Goal: Task Accomplishment & Management: Use online tool/utility

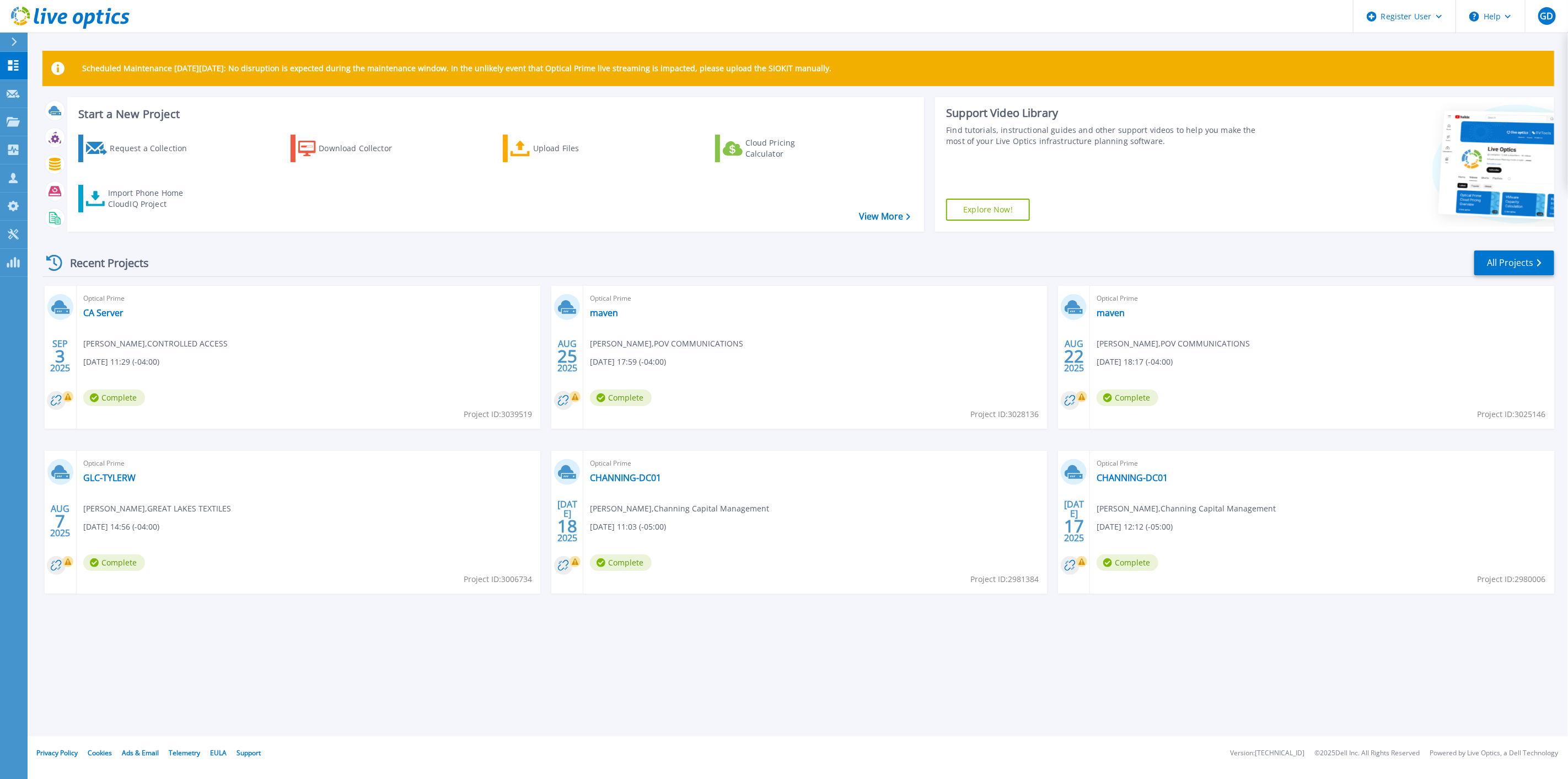
click at [20, 48] on div at bounding box center [18, 41] width 18 height 19
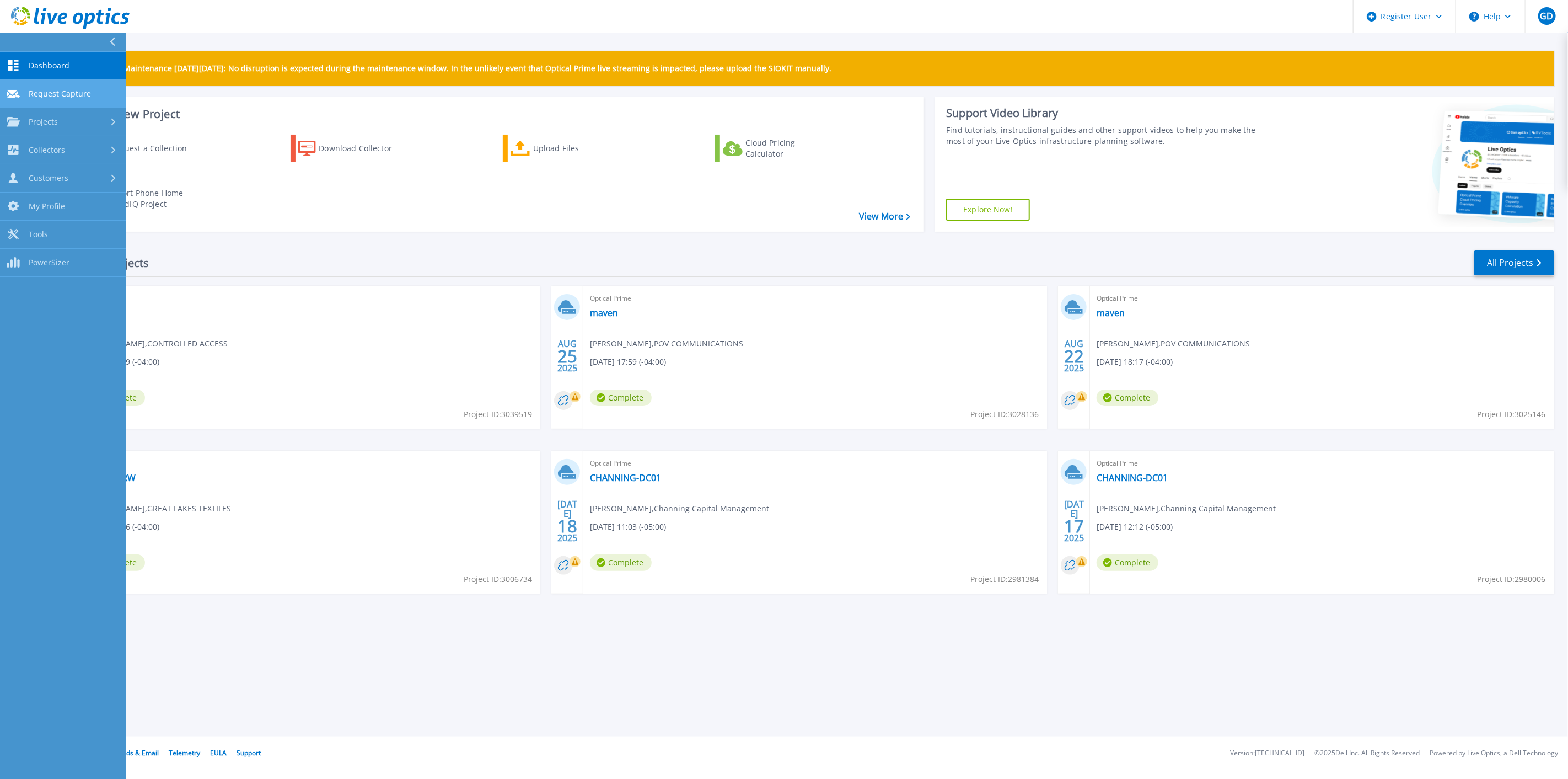
click at [83, 93] on span "Request Capture" at bounding box center [60, 94] width 62 height 10
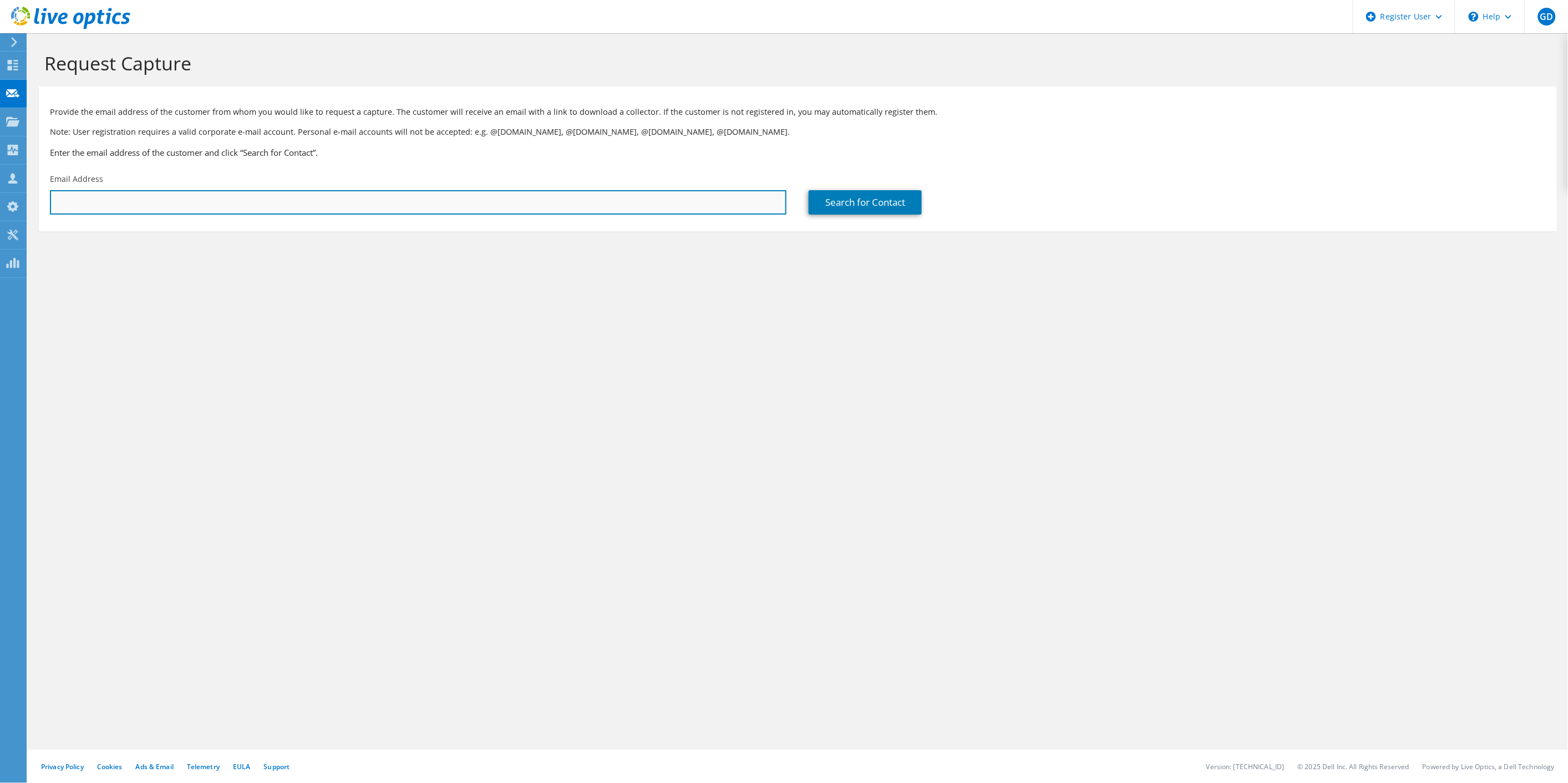
click at [441, 205] on input "text" at bounding box center [418, 203] width 737 height 24
paste input "jnewman@americancuttingedge.com"
type input "jnewman@americancuttingedge.com"
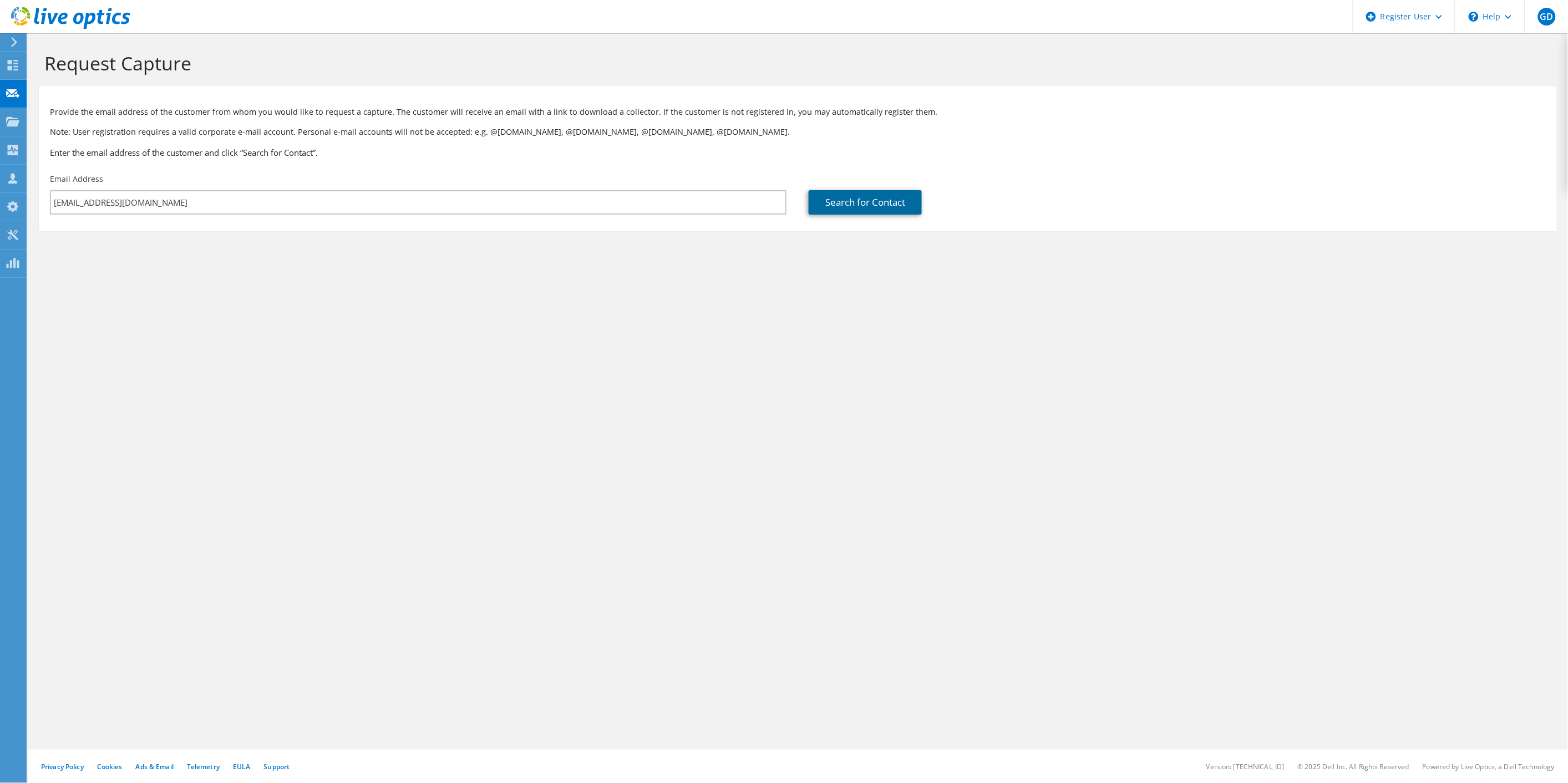
click at [841, 197] on link "Search for Contact" at bounding box center [865, 203] width 113 height 24
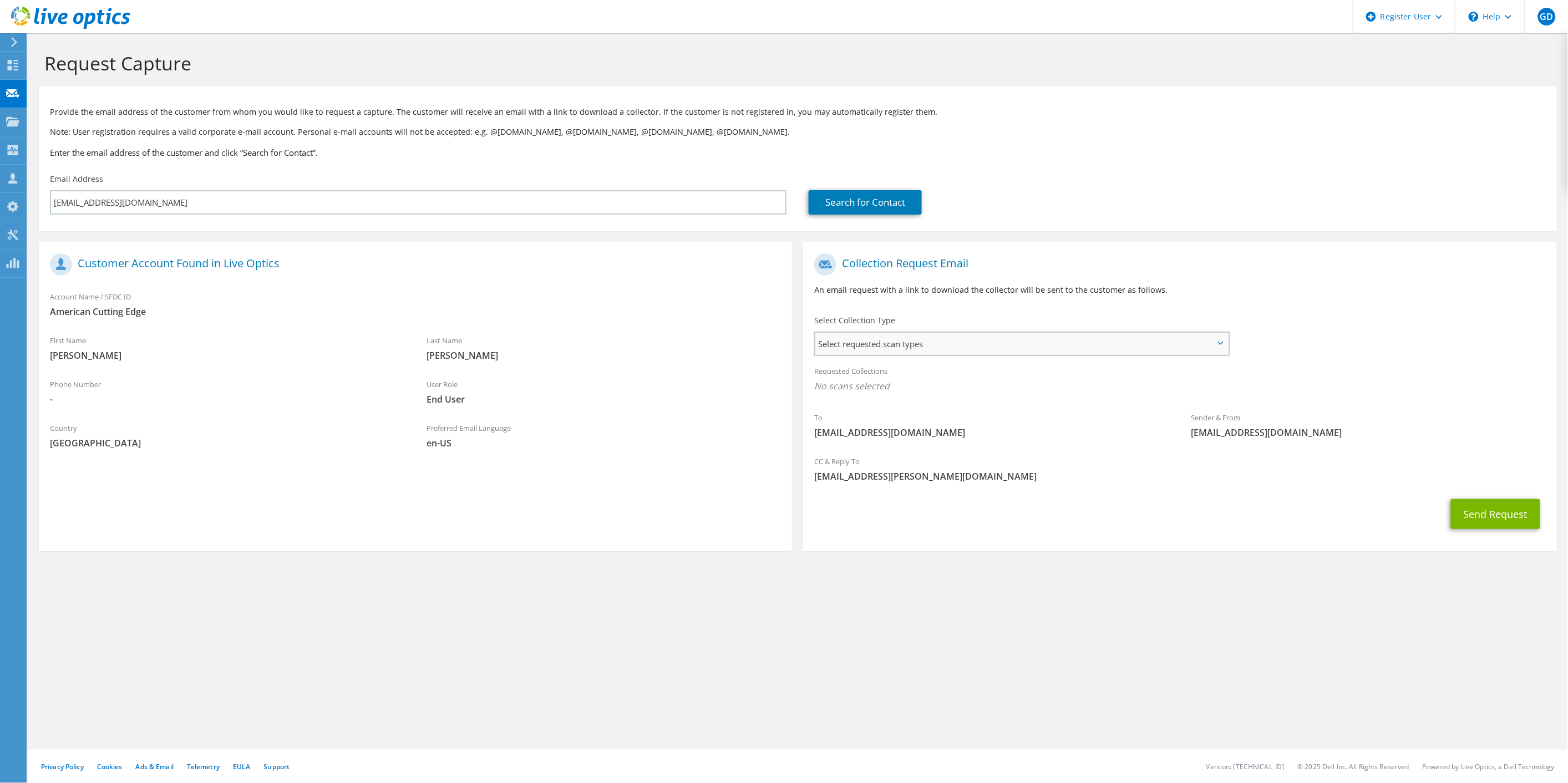
click at [918, 350] on span "Select requested scan types" at bounding box center [1021, 343] width 413 height 22
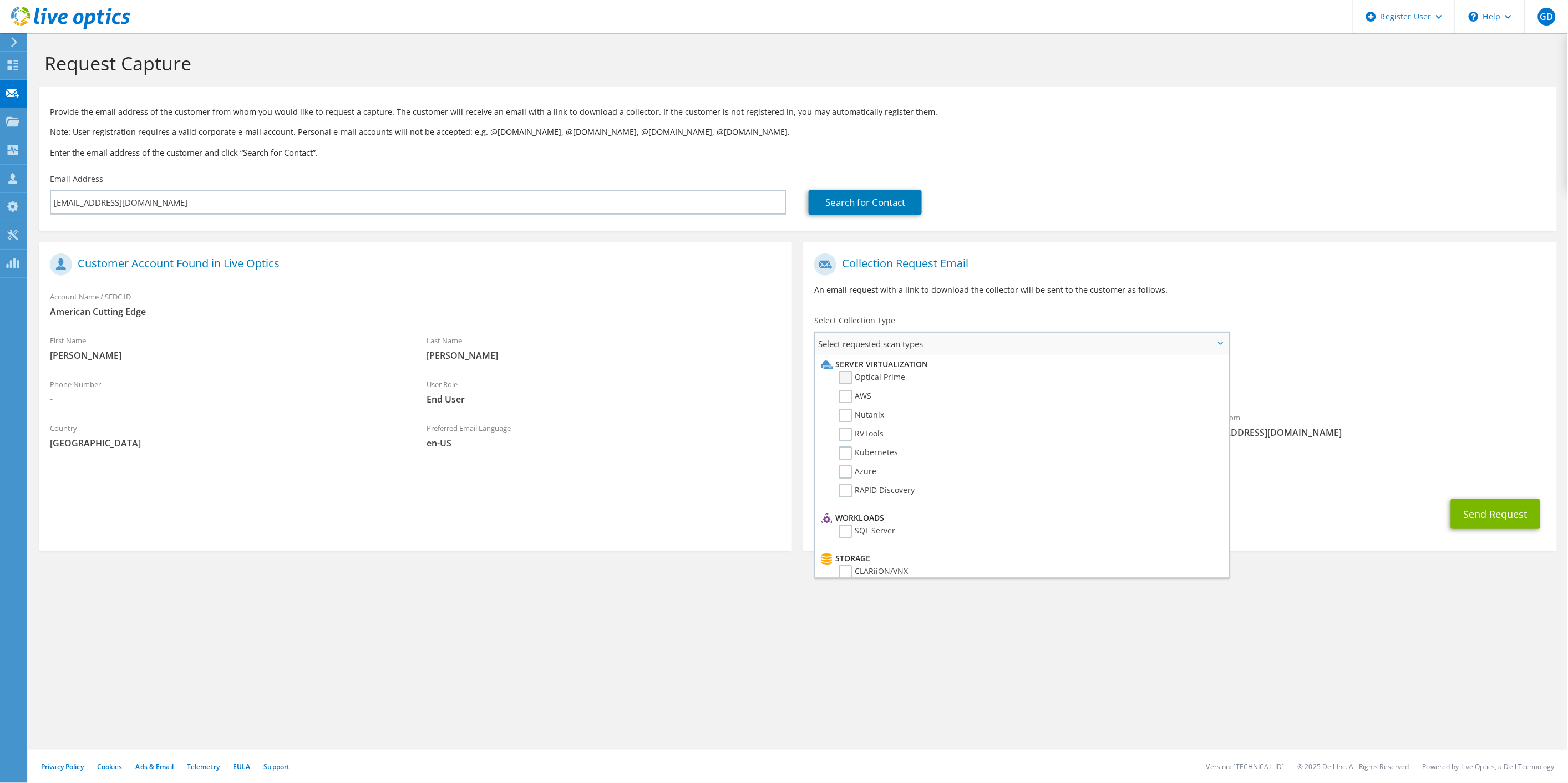
click at [895, 375] on label "Optical Prime" at bounding box center [872, 378] width 67 height 13
click at [0, 0] on input "Optical Prime" at bounding box center [0, 0] width 0 height 0
click at [1368, 542] on section "Collection Request Email An email request with a link to download the collector…" at bounding box center [1180, 399] width 753 height 312
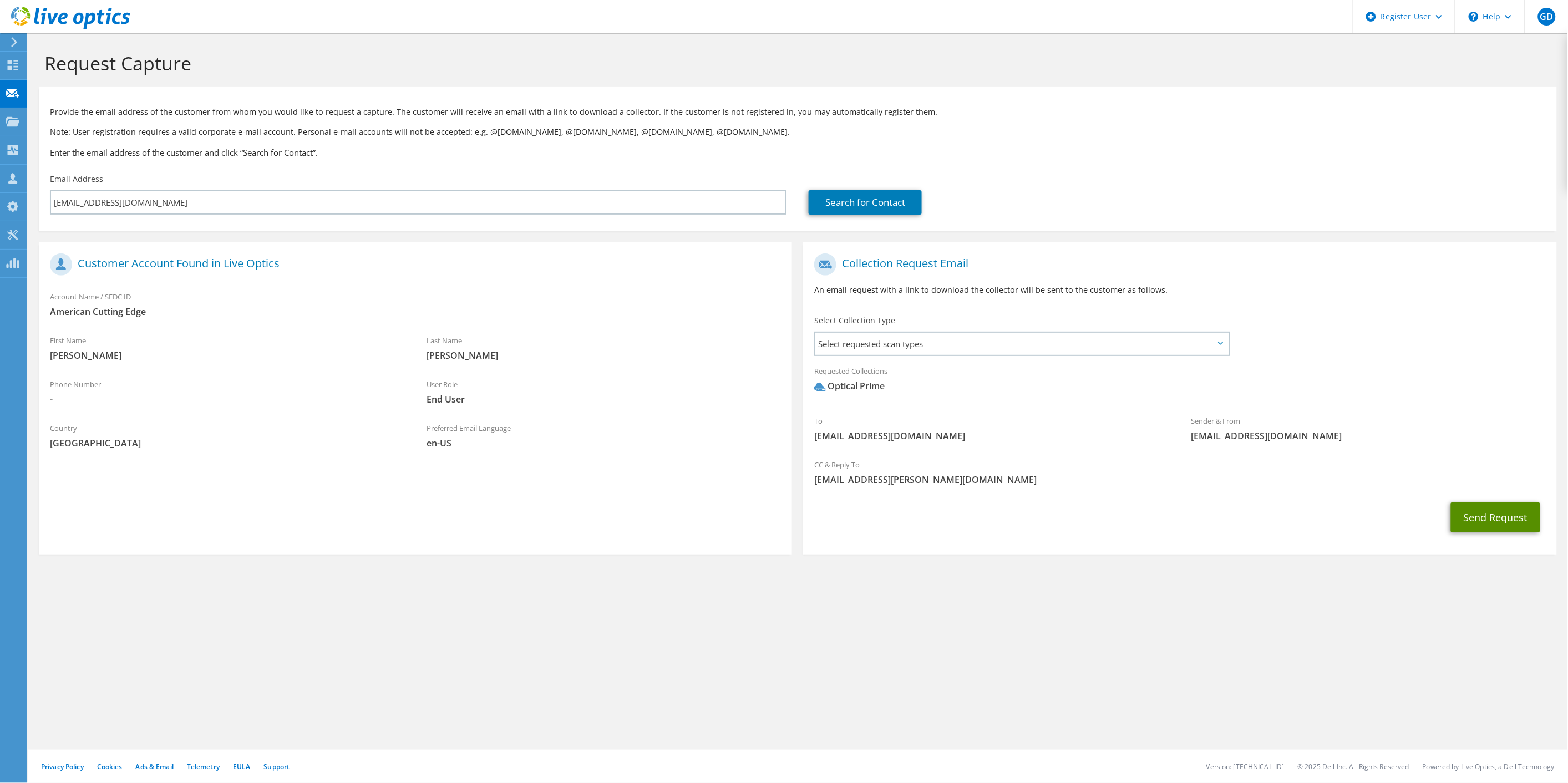
click at [1486, 520] on button "Send Request" at bounding box center [1495, 517] width 89 height 30
